Goal: Task Accomplishment & Management: Manage account settings

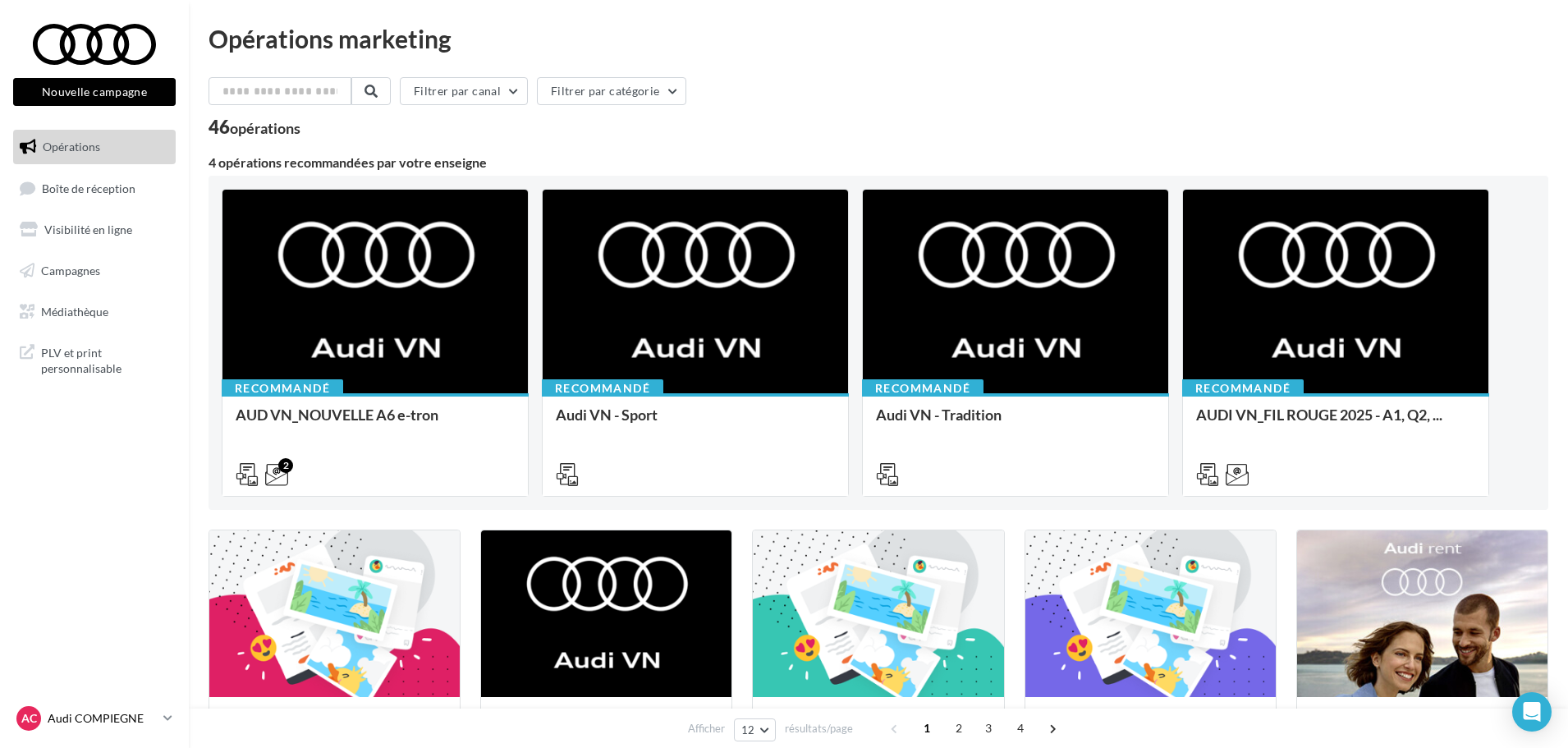
click at [106, 717] on p "Audi COMPIEGNE" at bounding box center [102, 718] width 109 height 16
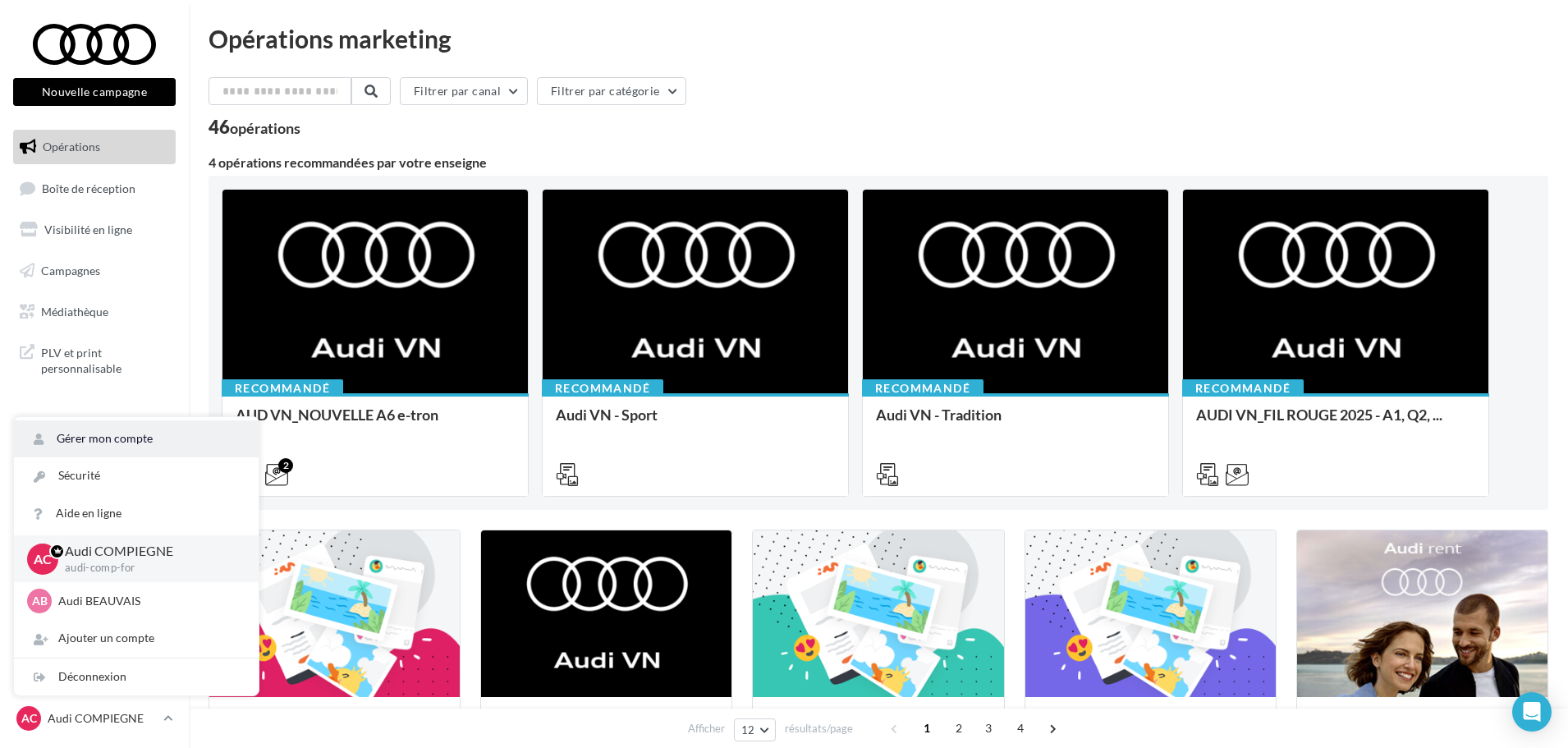
click at [104, 427] on link "Gérer mon compte" at bounding box center [136, 439] width 244 height 37
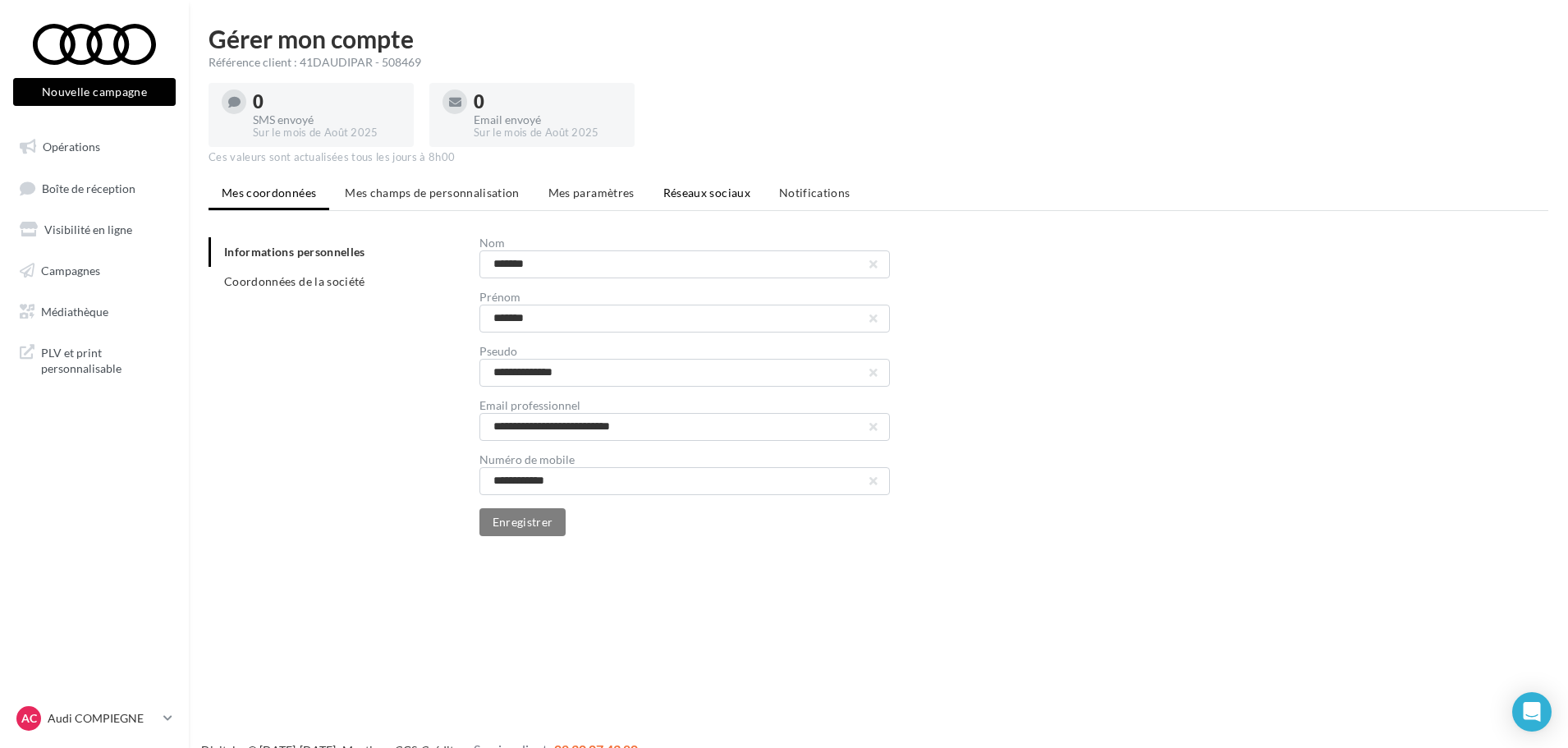
click at [678, 195] on span "Réseaux sociaux" at bounding box center [706, 193] width 87 height 14
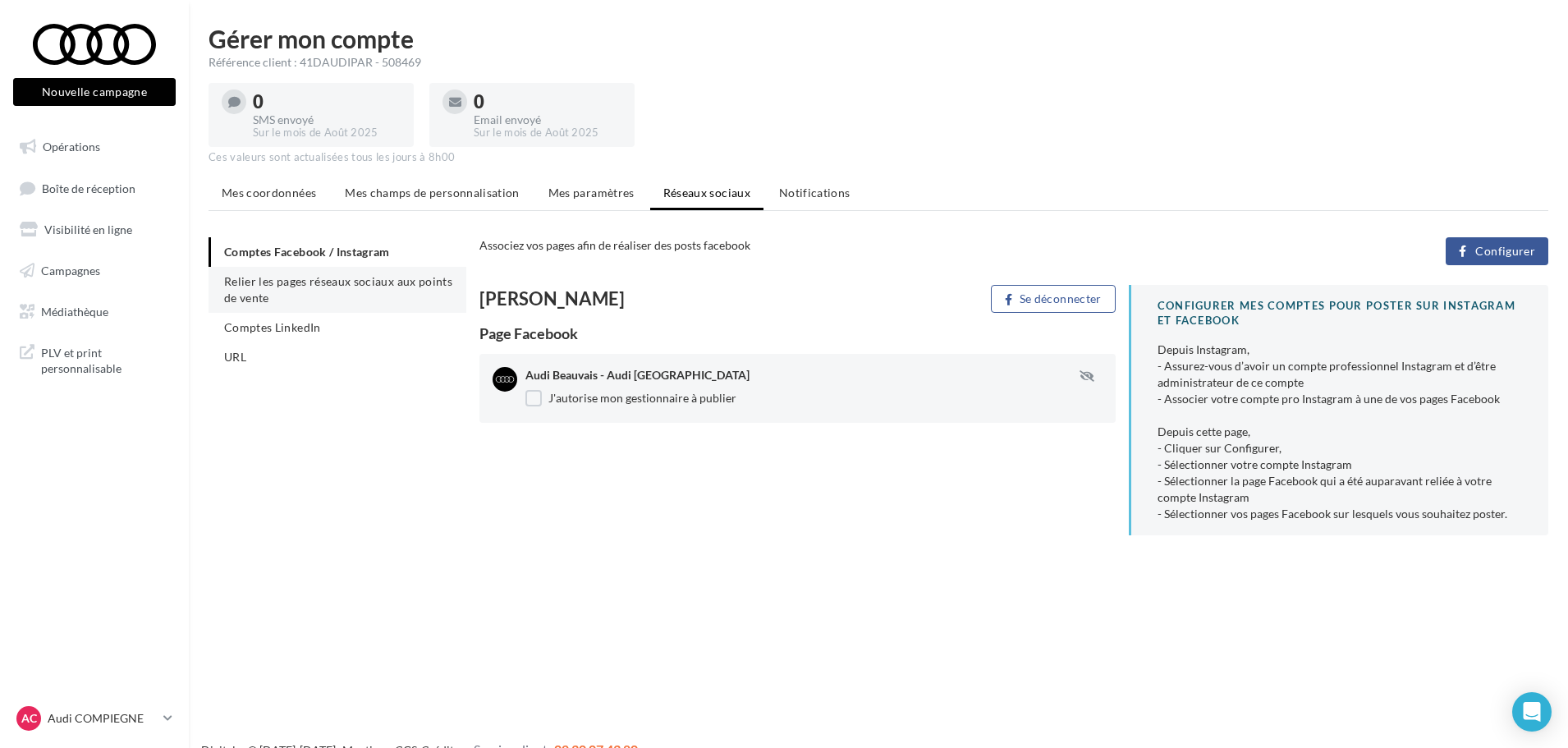
click at [308, 286] on span "Relier les pages réseaux sociaux aux points de vente" at bounding box center [338, 289] width 228 height 30
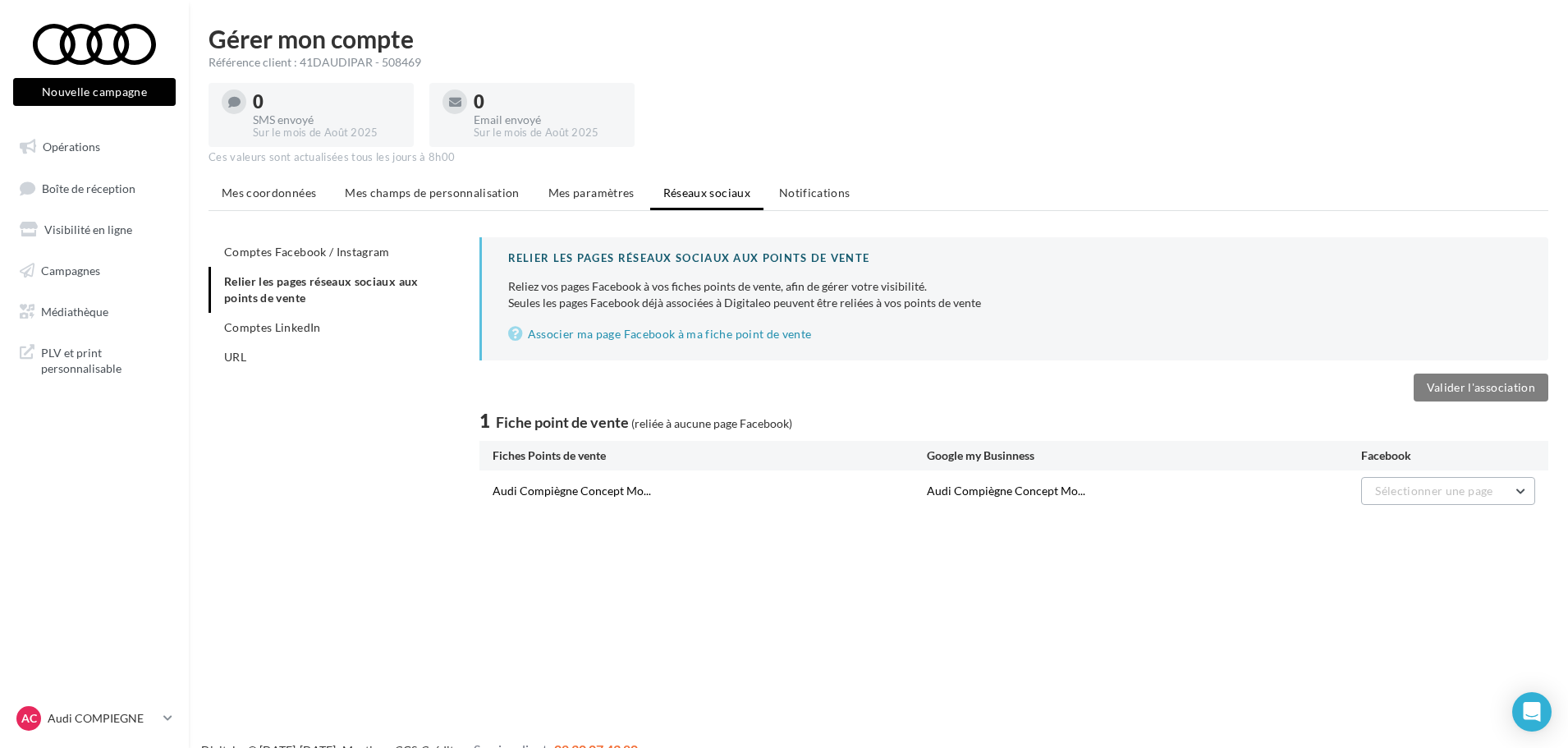
click at [1445, 486] on span "Sélectionner une page" at bounding box center [1434, 491] width 117 height 14
click at [1440, 523] on button "Audi Beauvais - Audi Compiègne" at bounding box center [1412, 541] width 246 height 59
click at [392, 476] on div "Comptes Facebook / Instagram Relier les pages réseaux sociaux aux points de ven…" at bounding box center [884, 375] width 1353 height 275
click at [1458, 384] on button "Valider l'association" at bounding box center [1481, 388] width 135 height 28
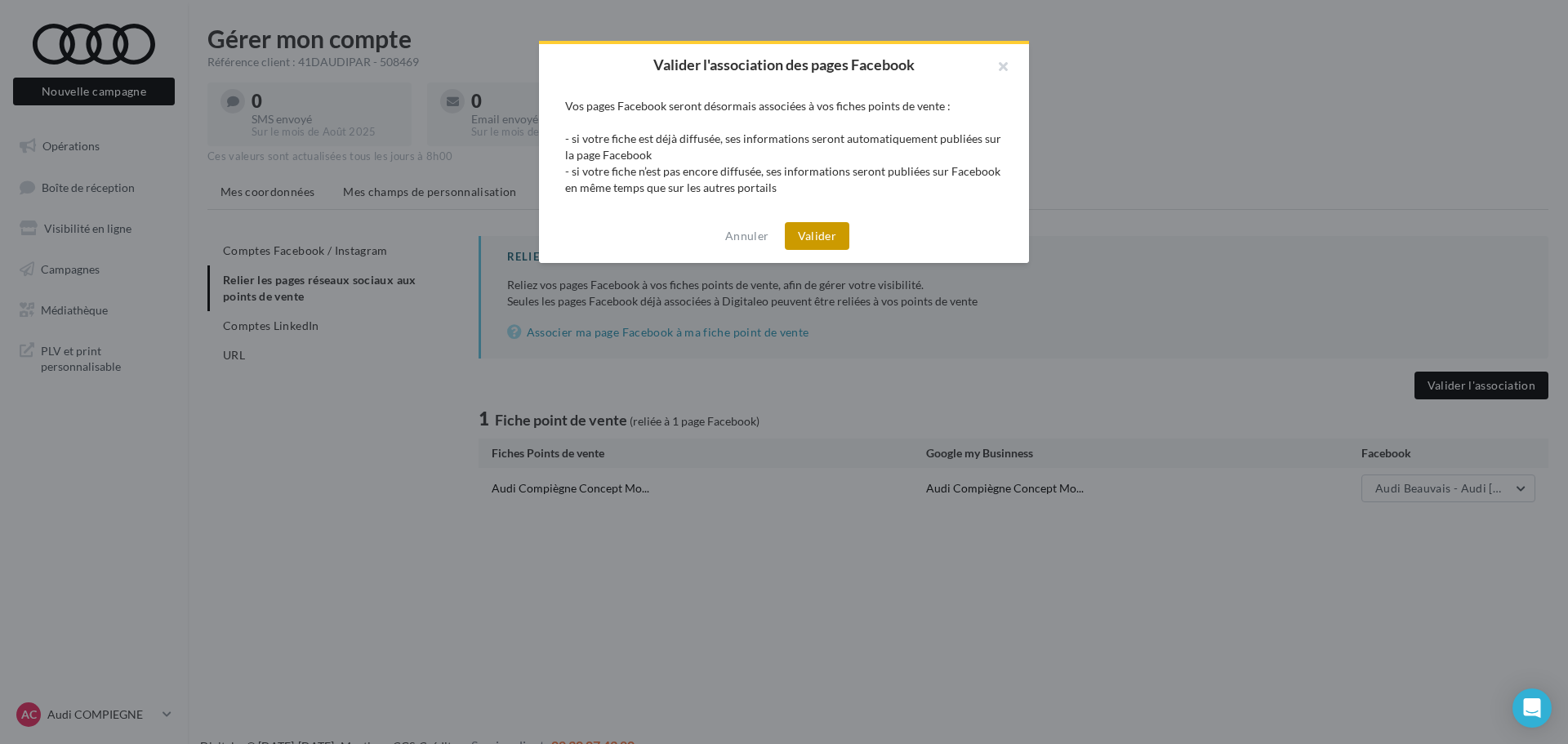
click at [808, 237] on button "Valider" at bounding box center [817, 236] width 64 height 27
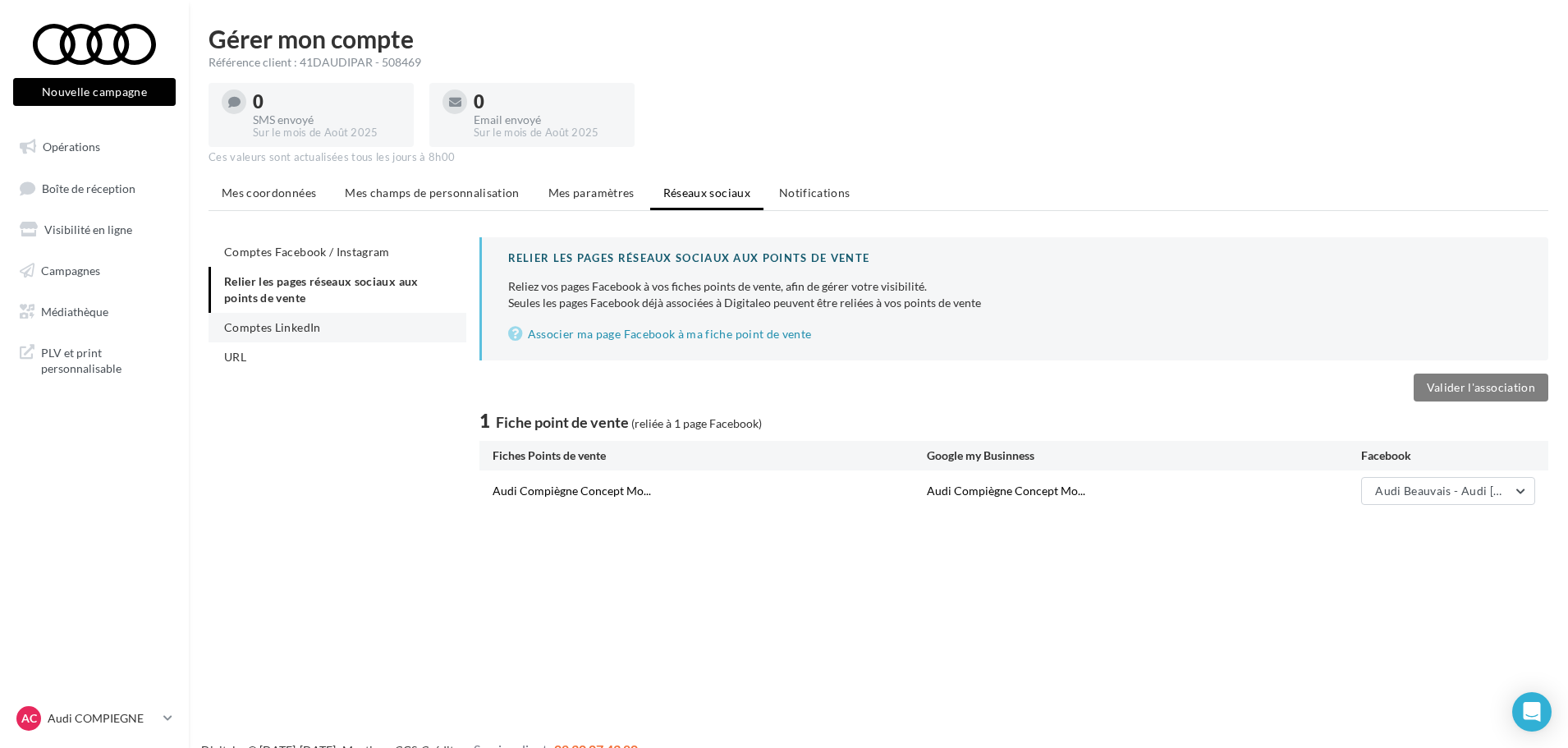
click at [288, 325] on span "Comptes LinkedIn" at bounding box center [273, 327] width 97 height 14
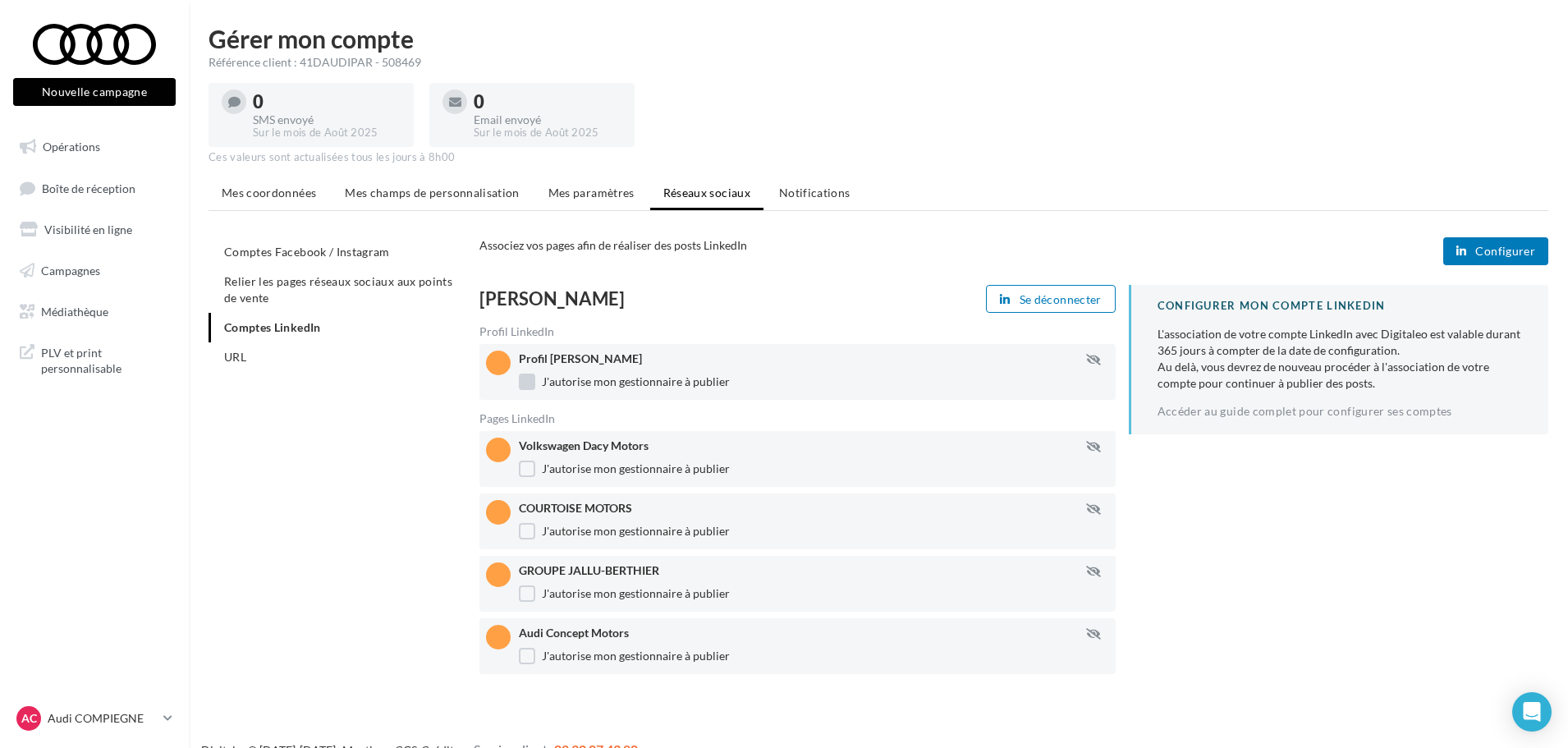
click at [526, 379] on label "J'autorise mon gestionnaire à publier" at bounding box center [624, 382] width 211 height 16
click at [530, 464] on label "J'autorise mon gestionnaire à publier" at bounding box center [624, 468] width 211 height 16
click at [527, 527] on label "J'autorise mon gestionnaire à publier" at bounding box center [624, 531] width 211 height 16
click at [1534, 711] on icon "Open Intercom Messenger" at bounding box center [1532, 712] width 19 height 22
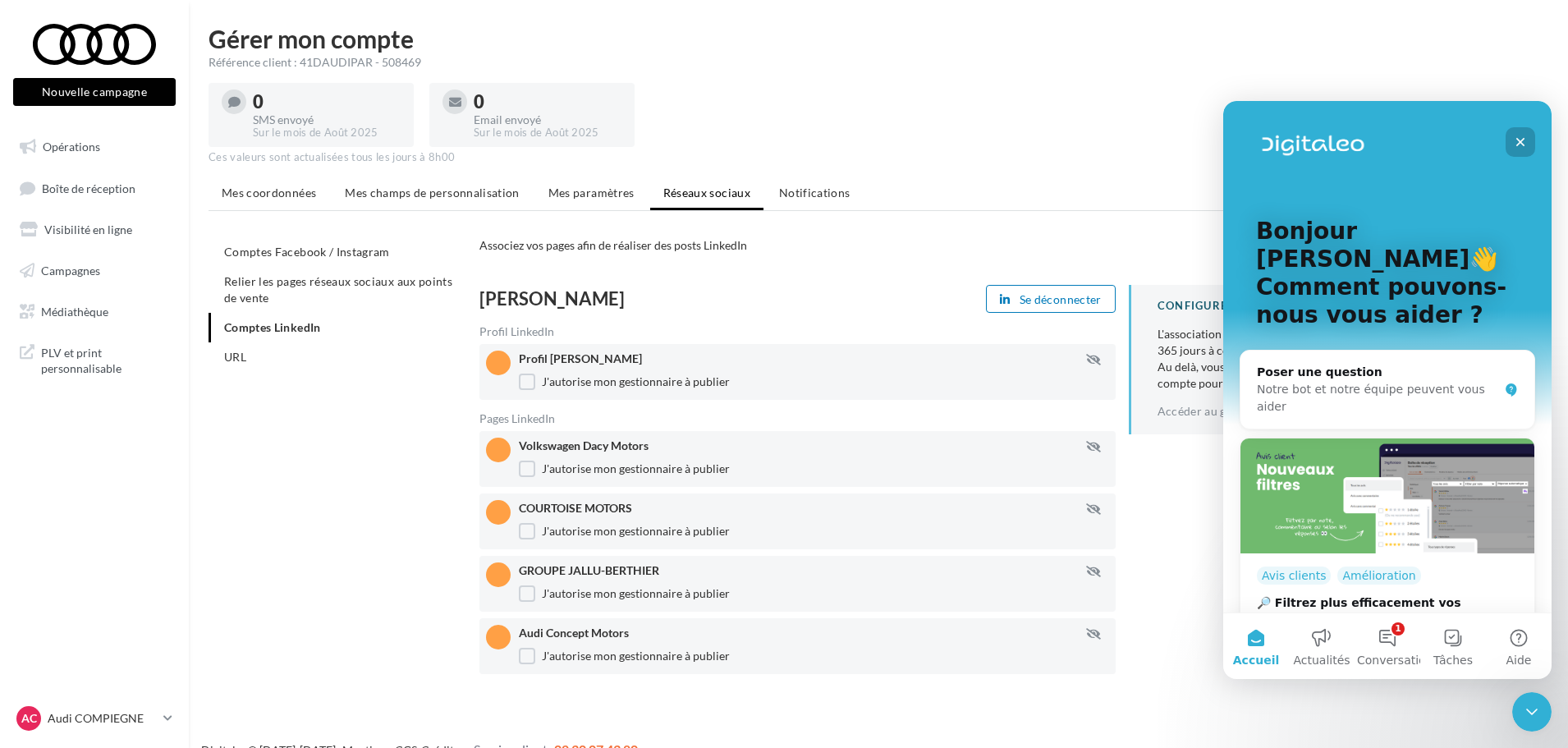
click at [1516, 137] on icon "Fermer" at bounding box center [1520, 142] width 13 height 13
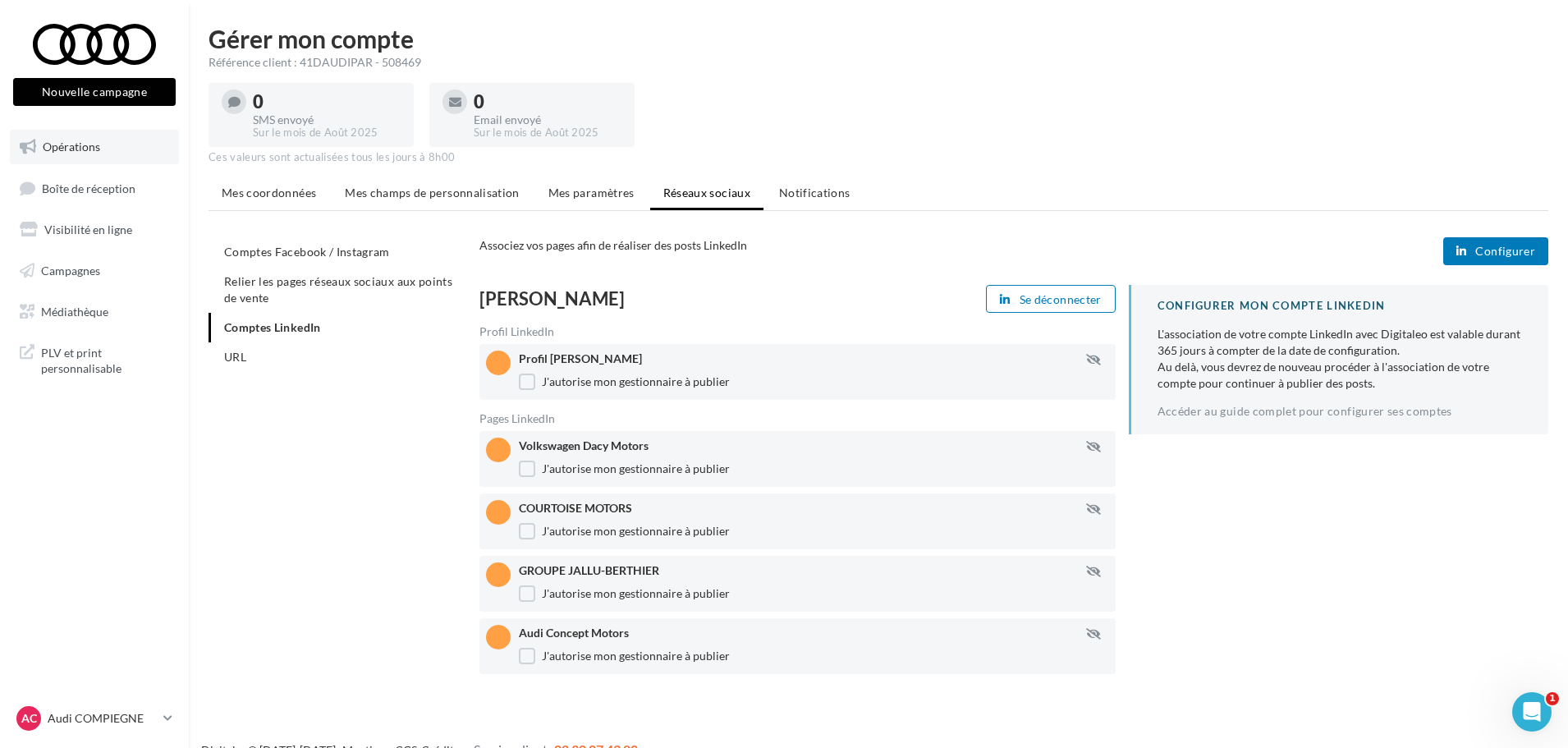
click at [49, 152] on span "Opérations" at bounding box center [71, 147] width 58 height 14
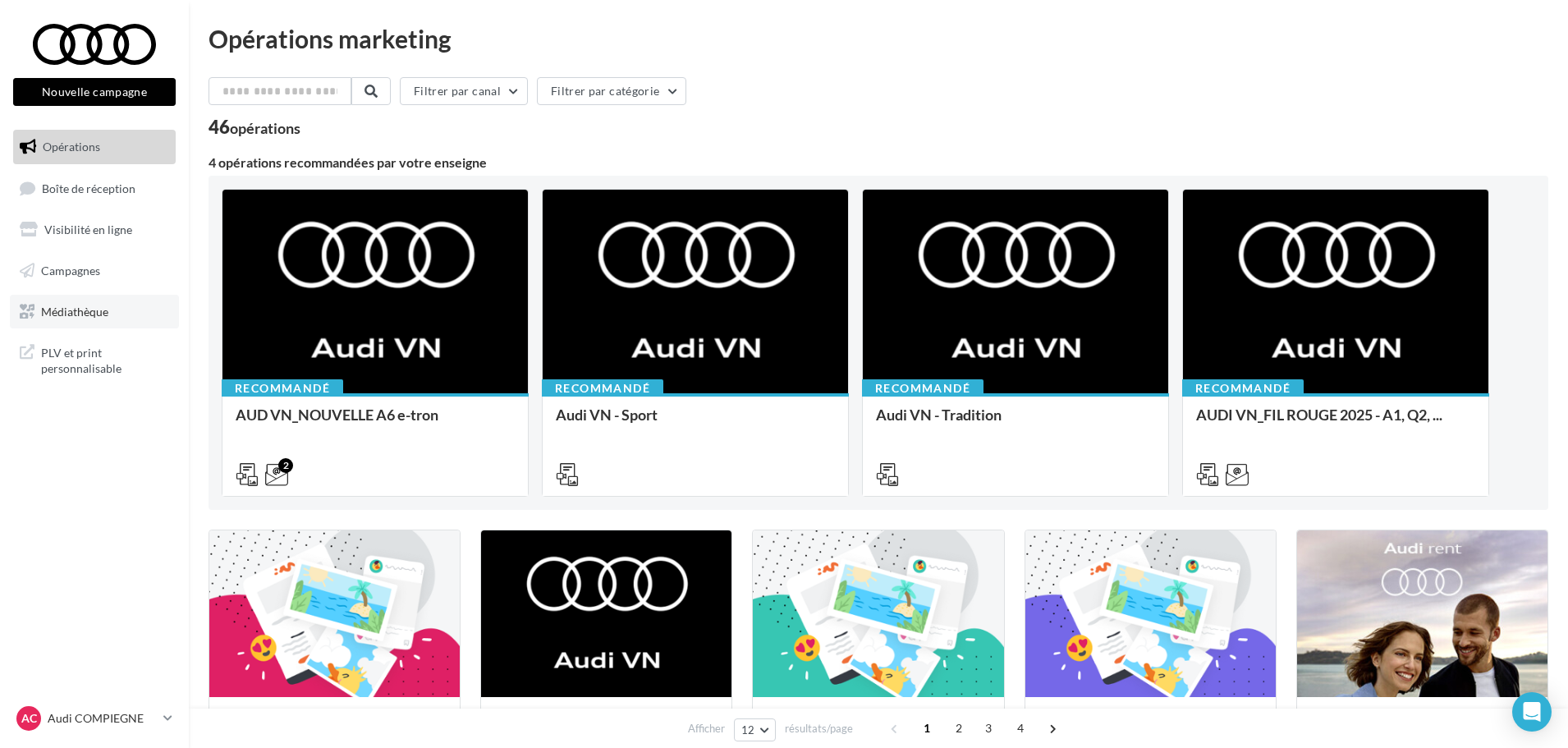
click at [88, 311] on span "Médiathèque" at bounding box center [75, 311] width 67 height 14
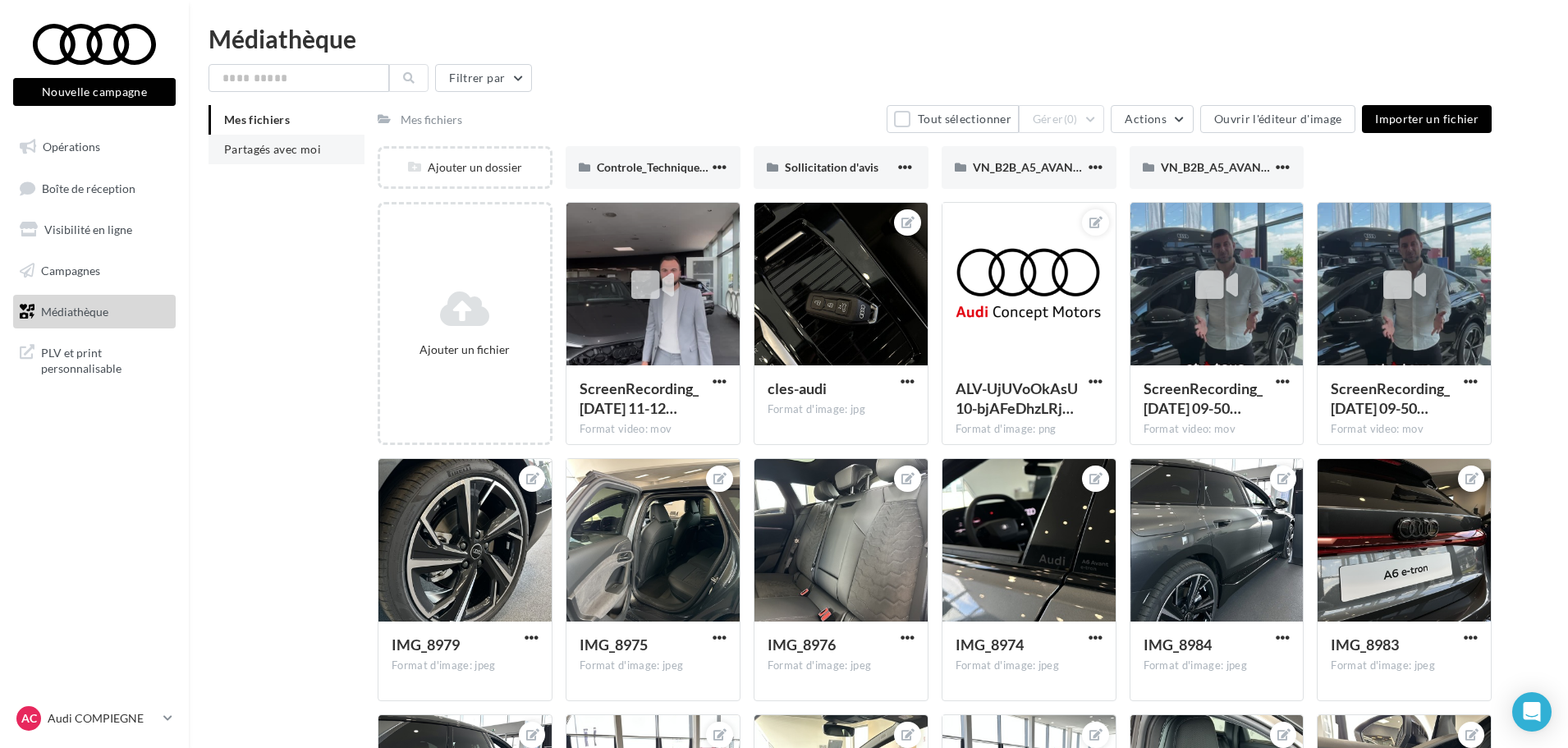
click at [295, 148] on span "Partagés avec moi" at bounding box center [273, 149] width 97 height 14
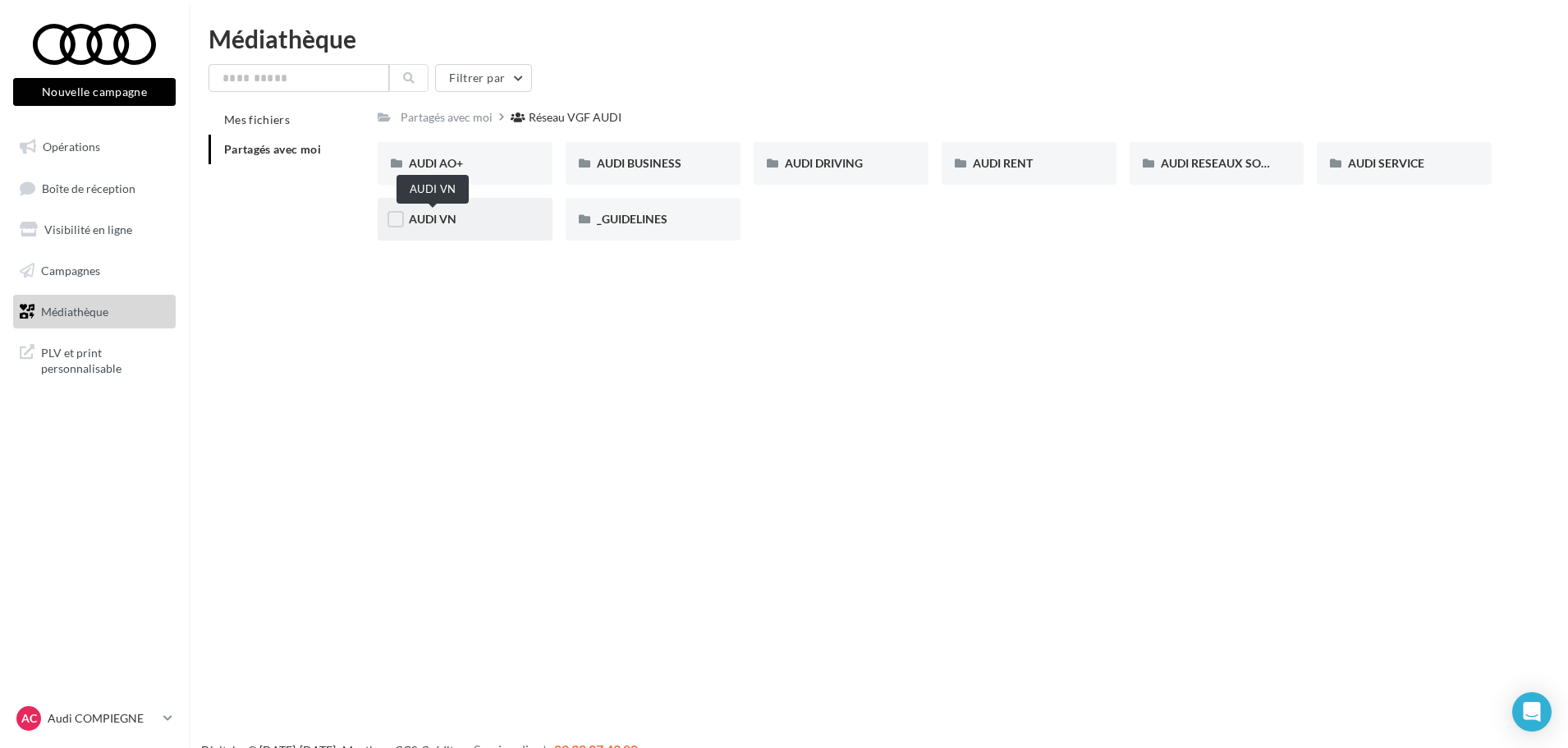
click at [451, 221] on span "AUDI VN" at bounding box center [432, 219] width 47 height 14
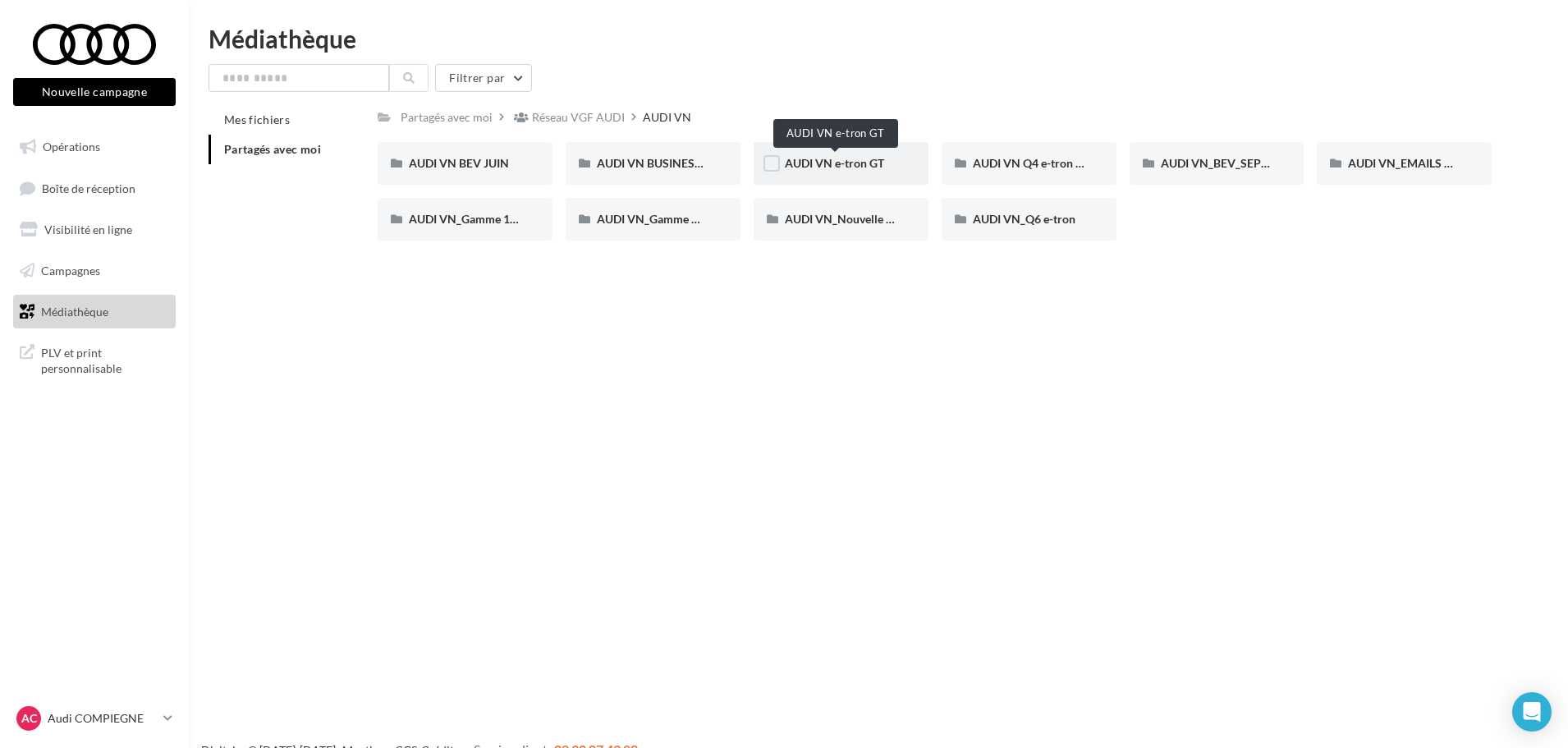
click at [855, 161] on span "AUDI VN e-tron GT" at bounding box center [834, 163] width 99 height 14
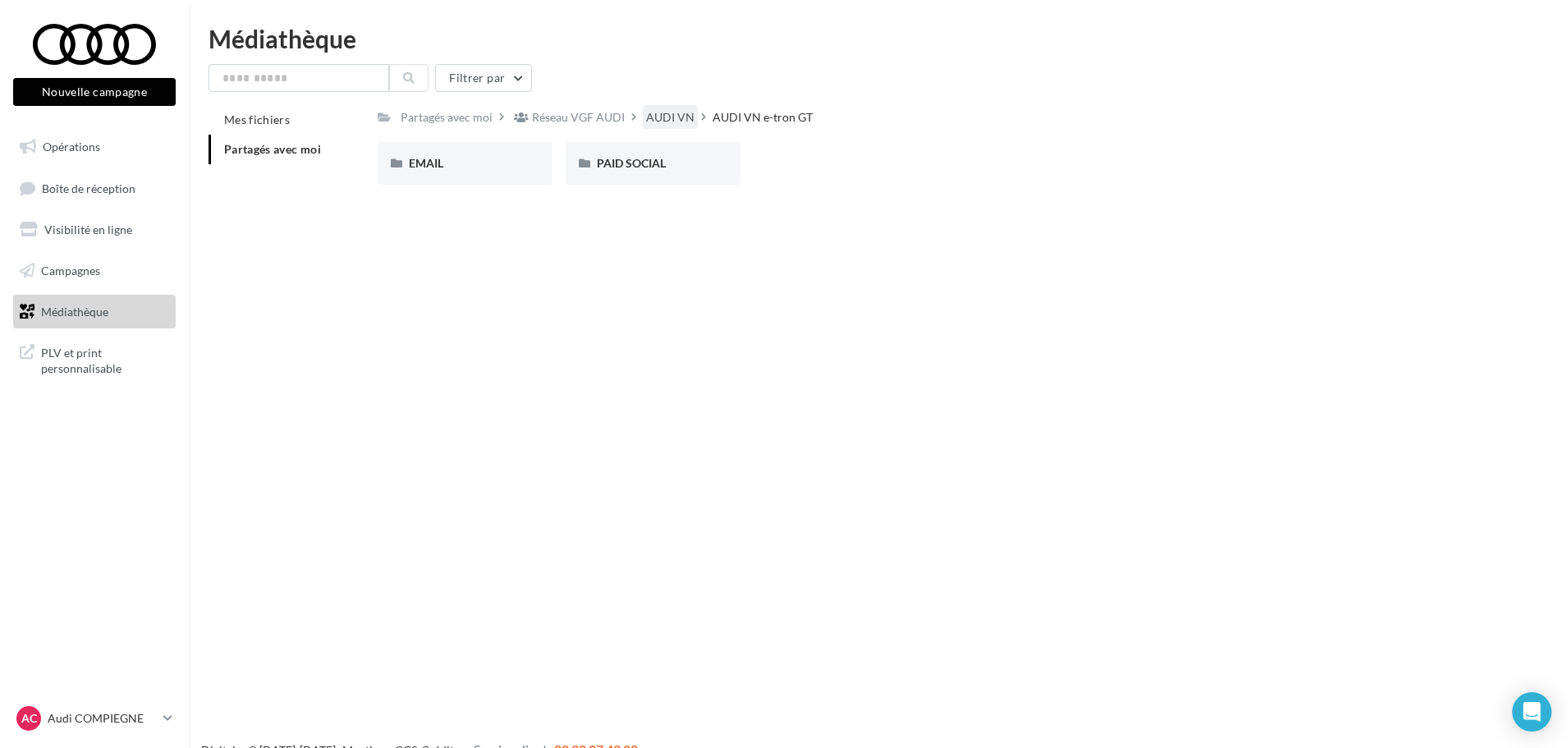
click at [675, 112] on div "AUDI VN" at bounding box center [670, 117] width 48 height 16
